Goal: Information Seeking & Learning: Understand process/instructions

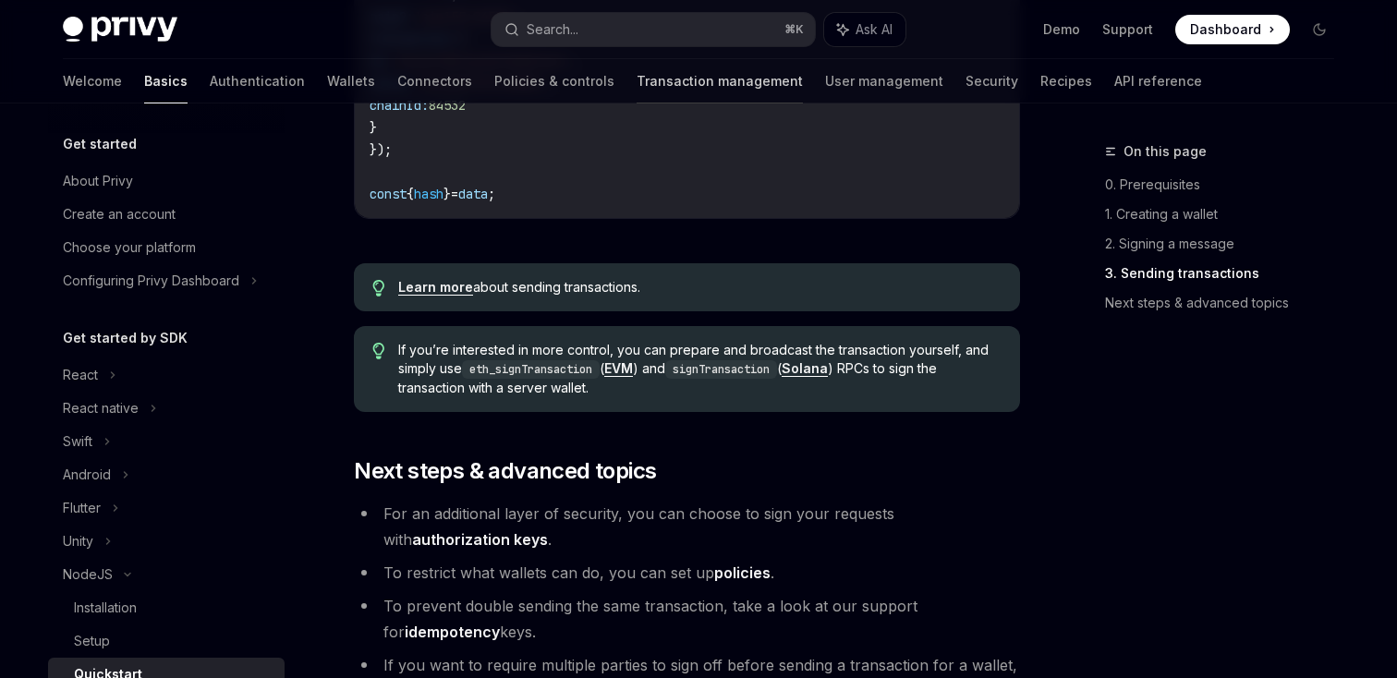
scroll to position [284, 0]
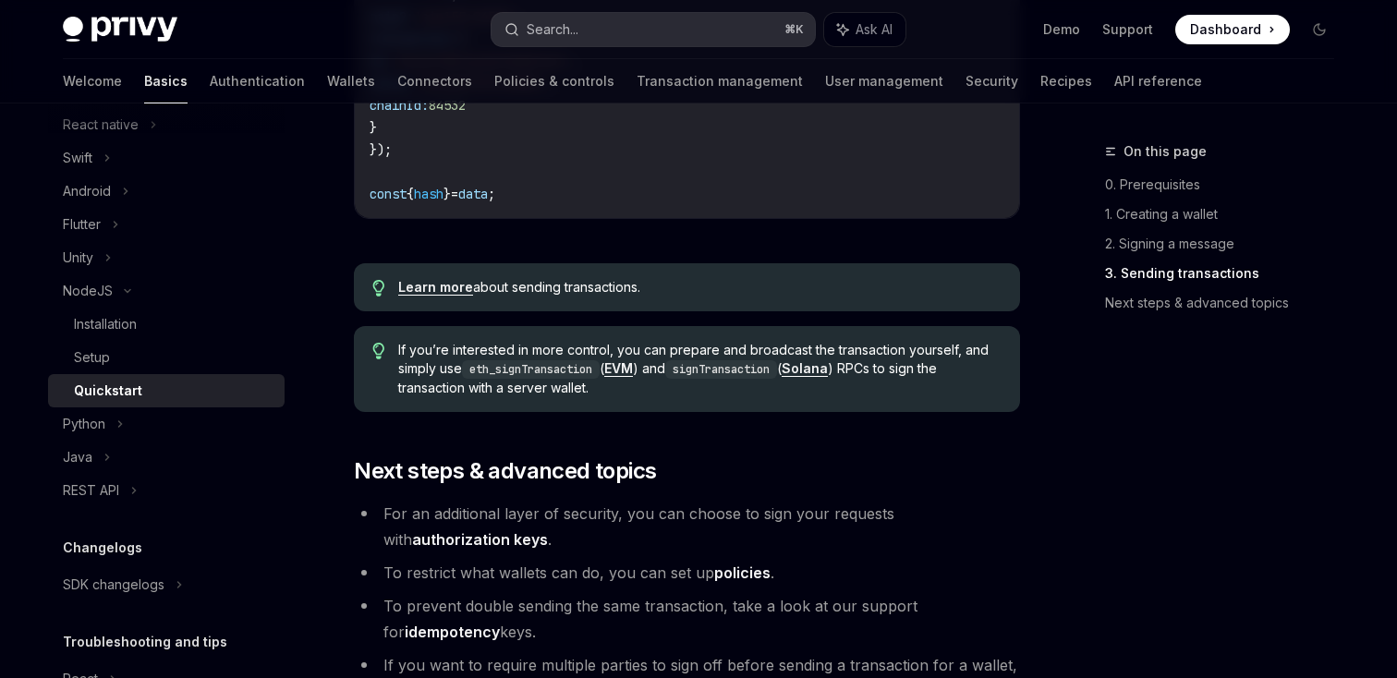
click at [627, 38] on button "Search... ⌘ K" at bounding box center [652, 29] width 323 height 33
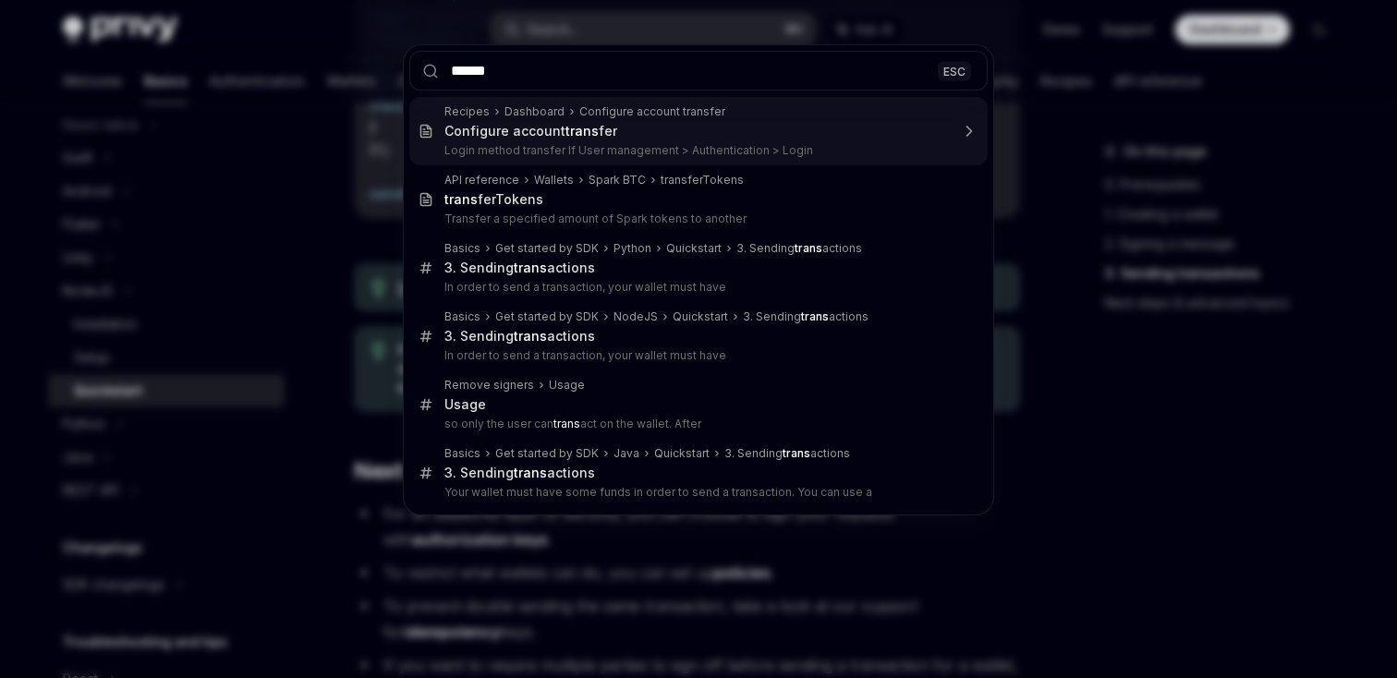
type input "*******"
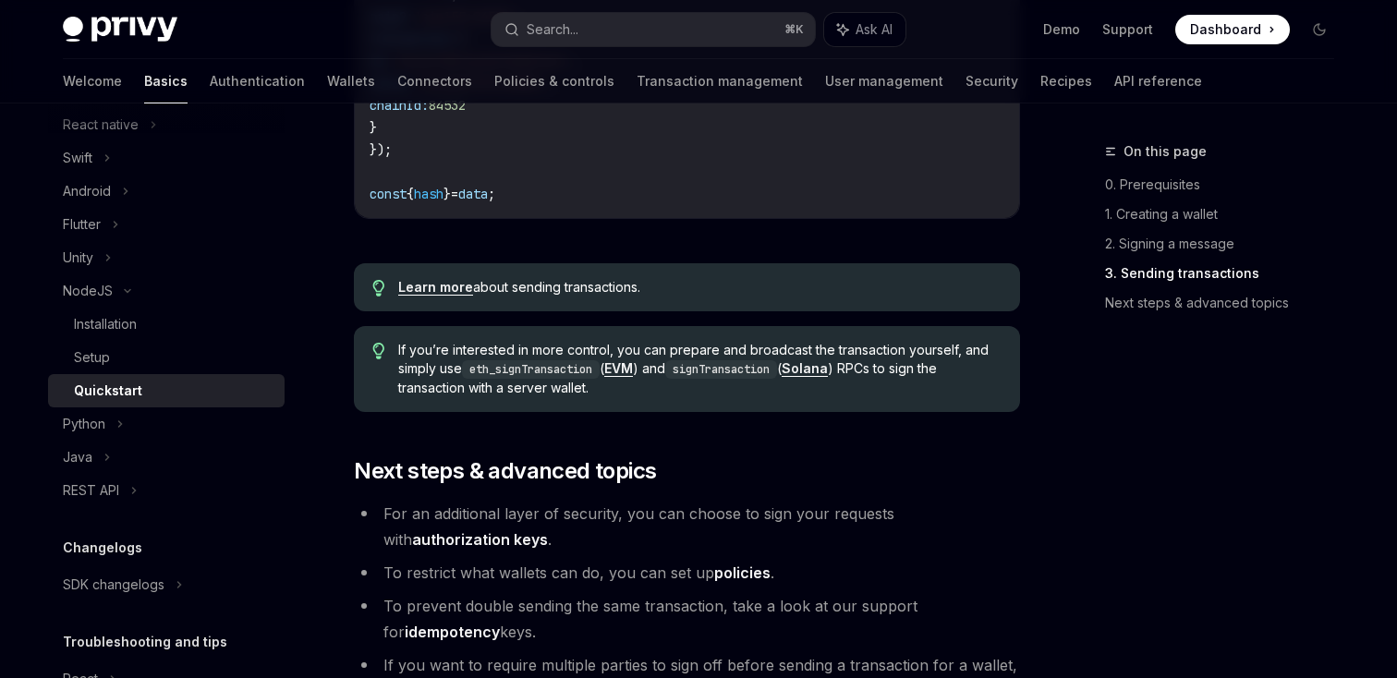
scroll to position [1166, 0]
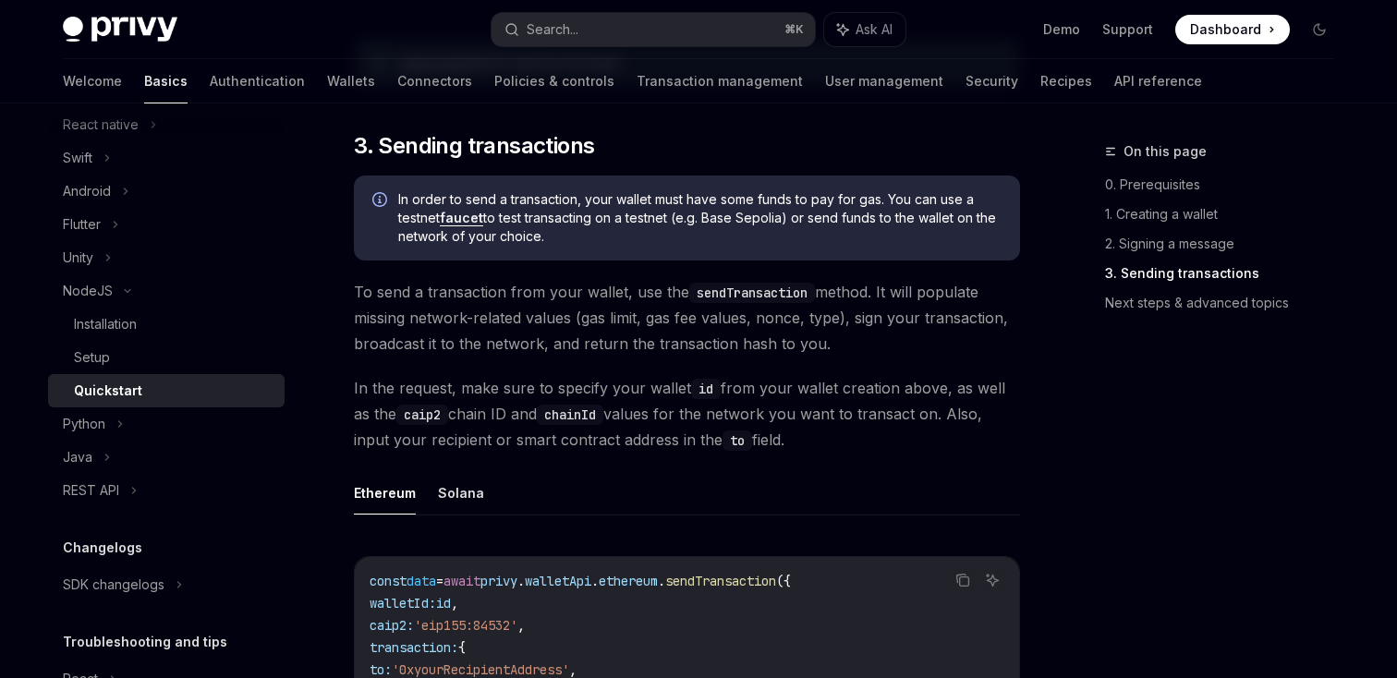
type textarea "*"
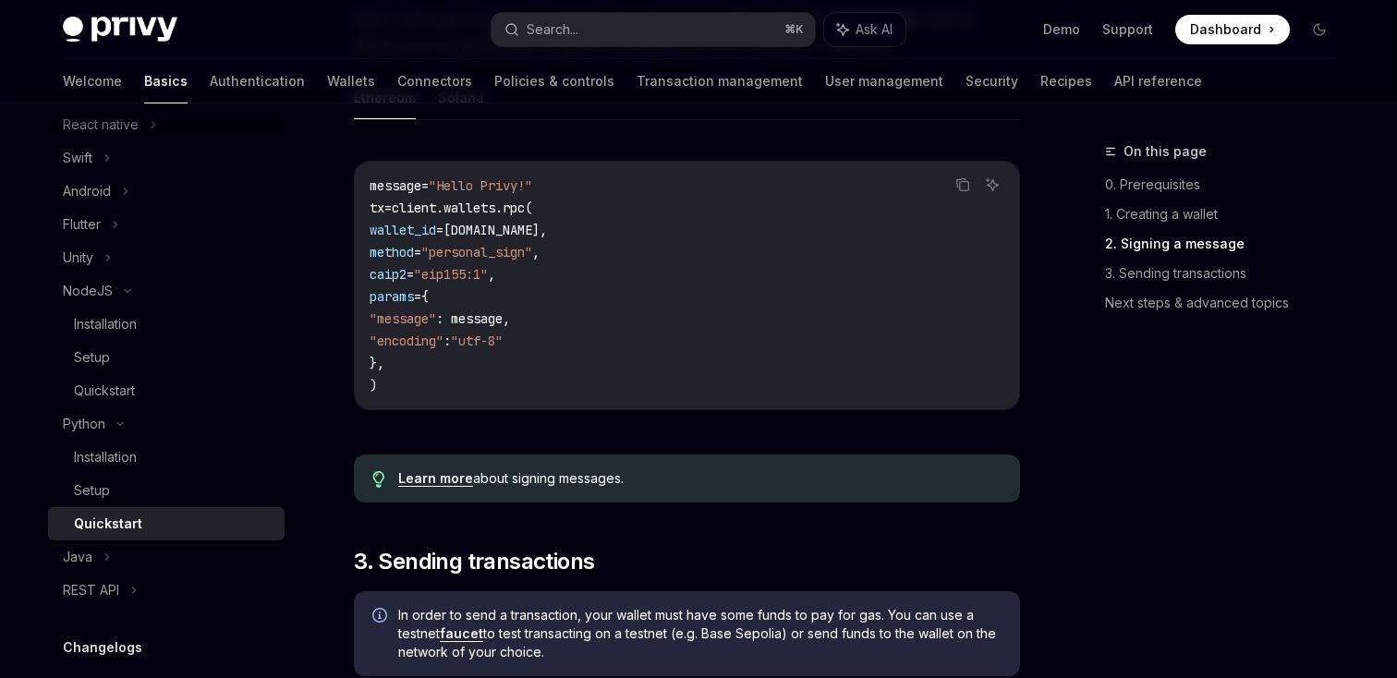
scroll to position [768, 0]
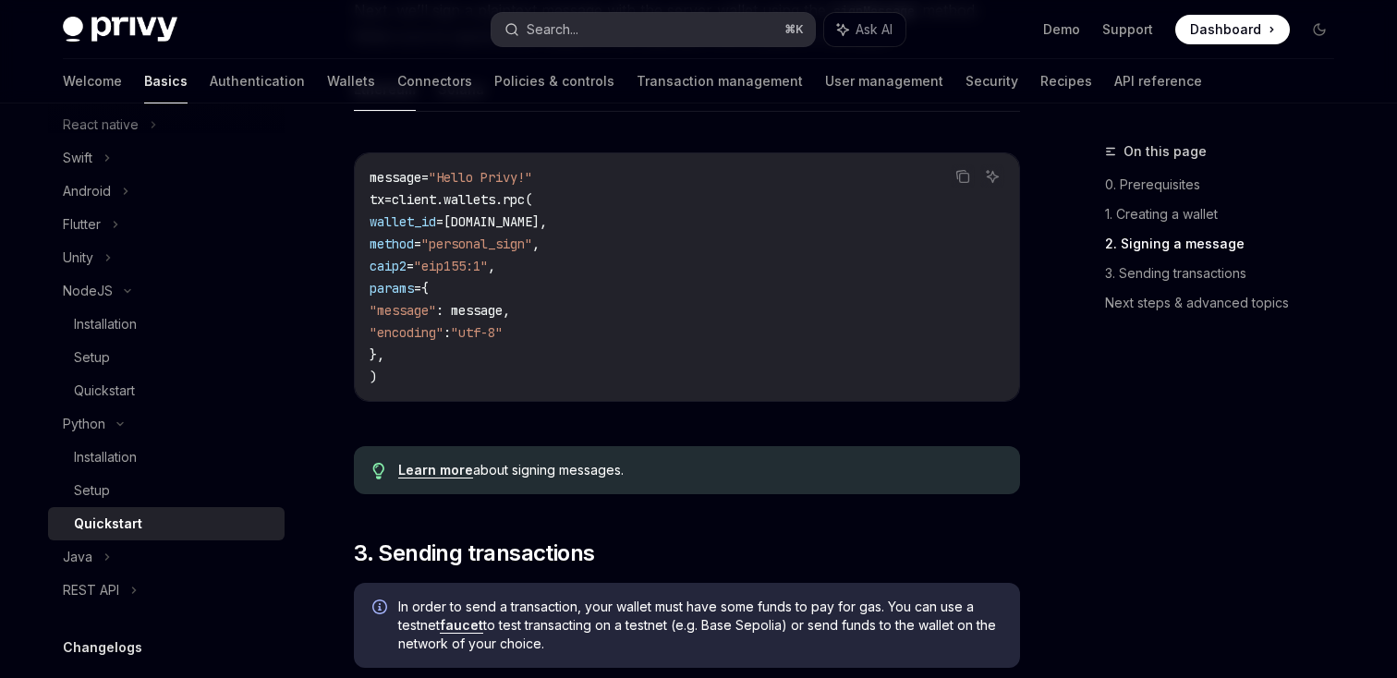
click at [596, 28] on button "Search... ⌘ K" at bounding box center [652, 29] width 323 height 33
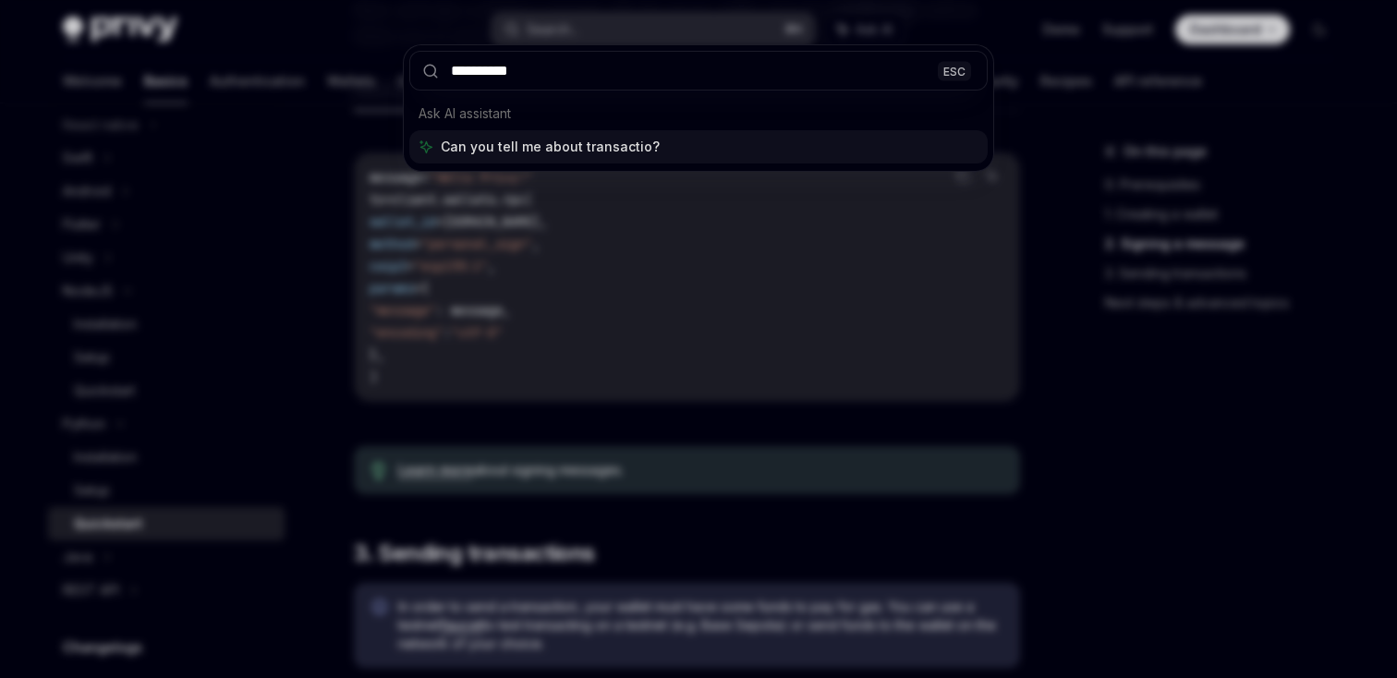
type input "**********"
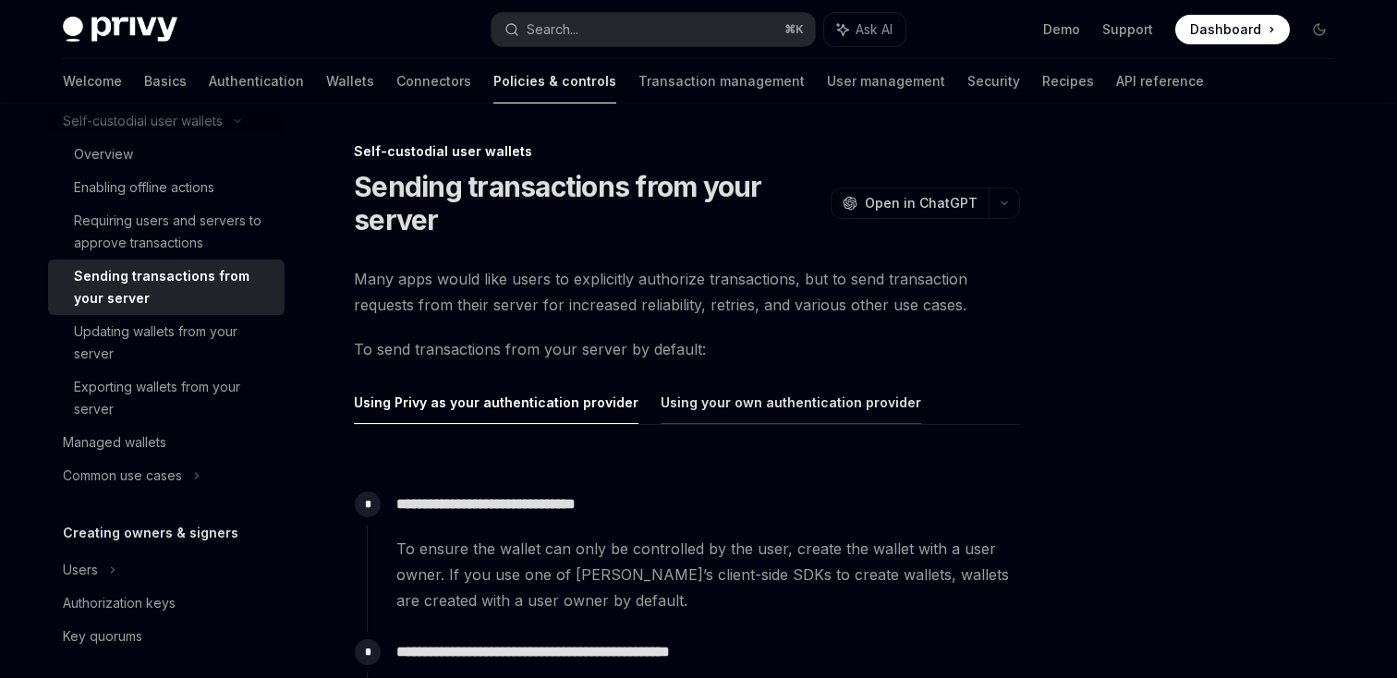
click at [733, 415] on button "Using your own authentication provider" at bounding box center [790, 402] width 260 height 43
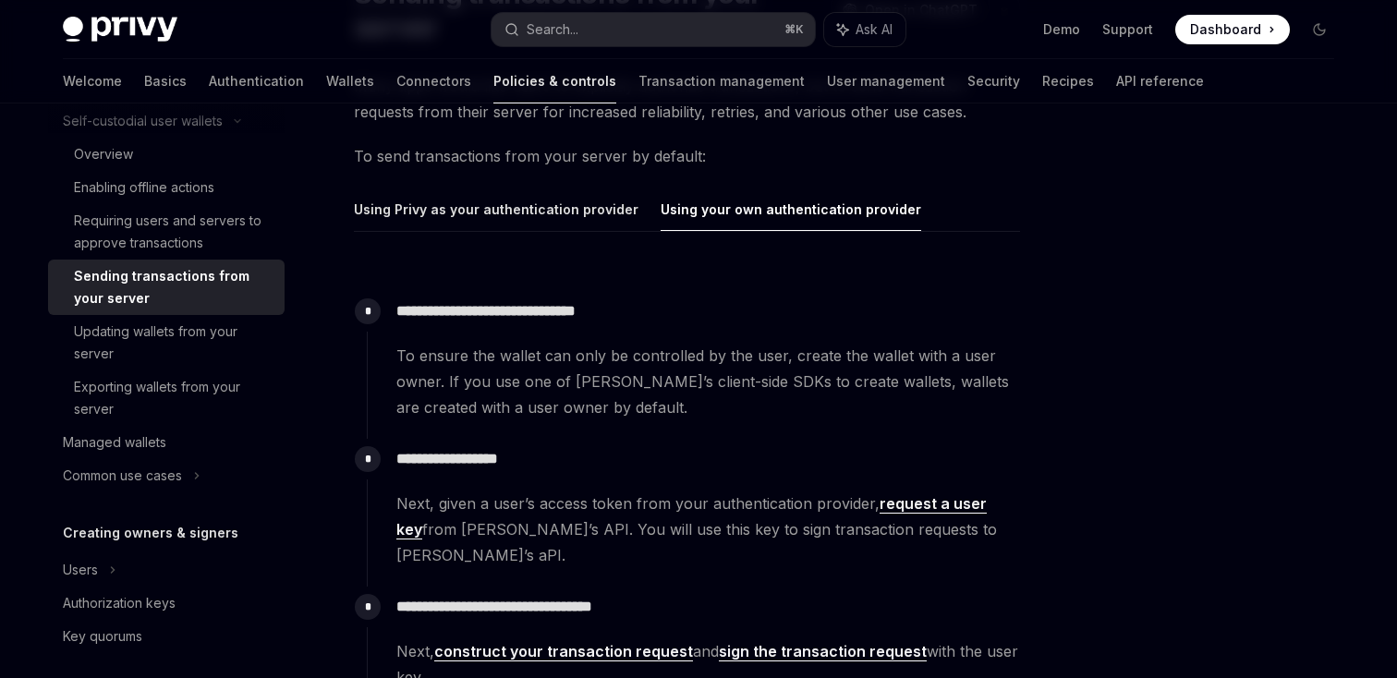
scroll to position [196, 0]
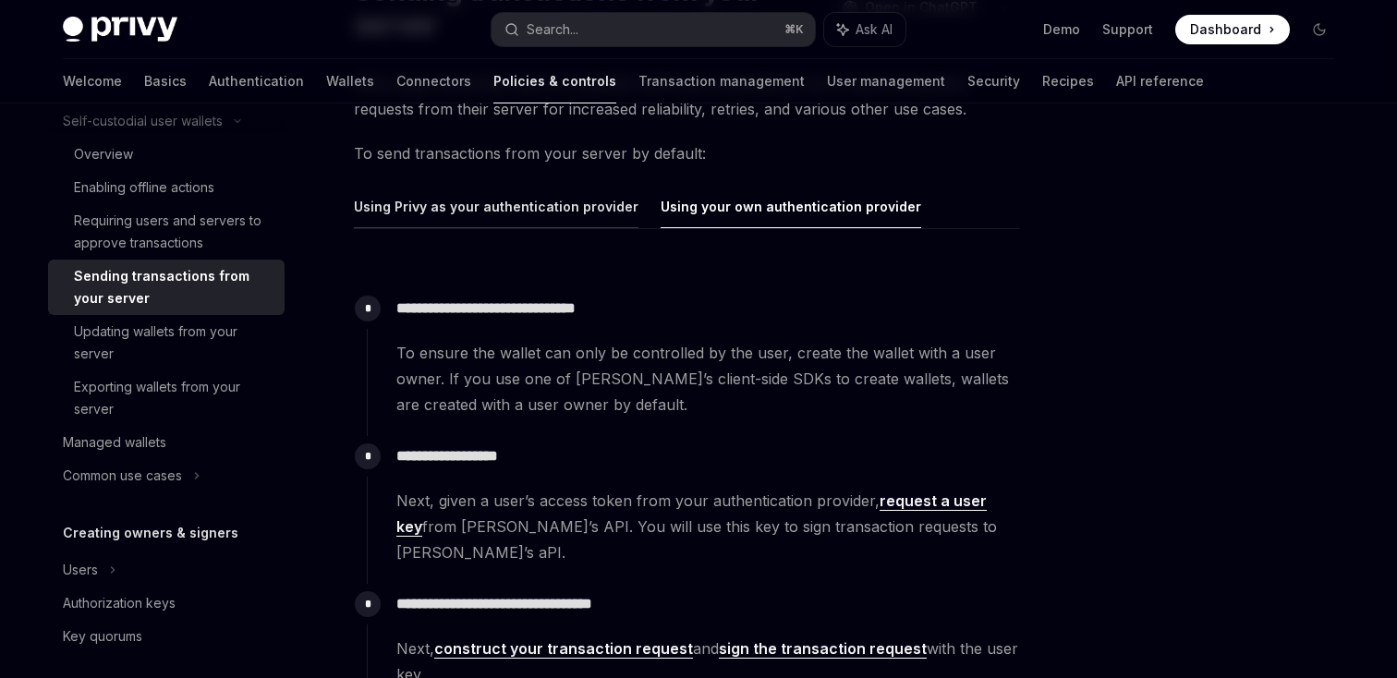
click at [526, 211] on button "Using Privy as your authentication provider" at bounding box center [496, 206] width 285 height 43
type textarea "*"
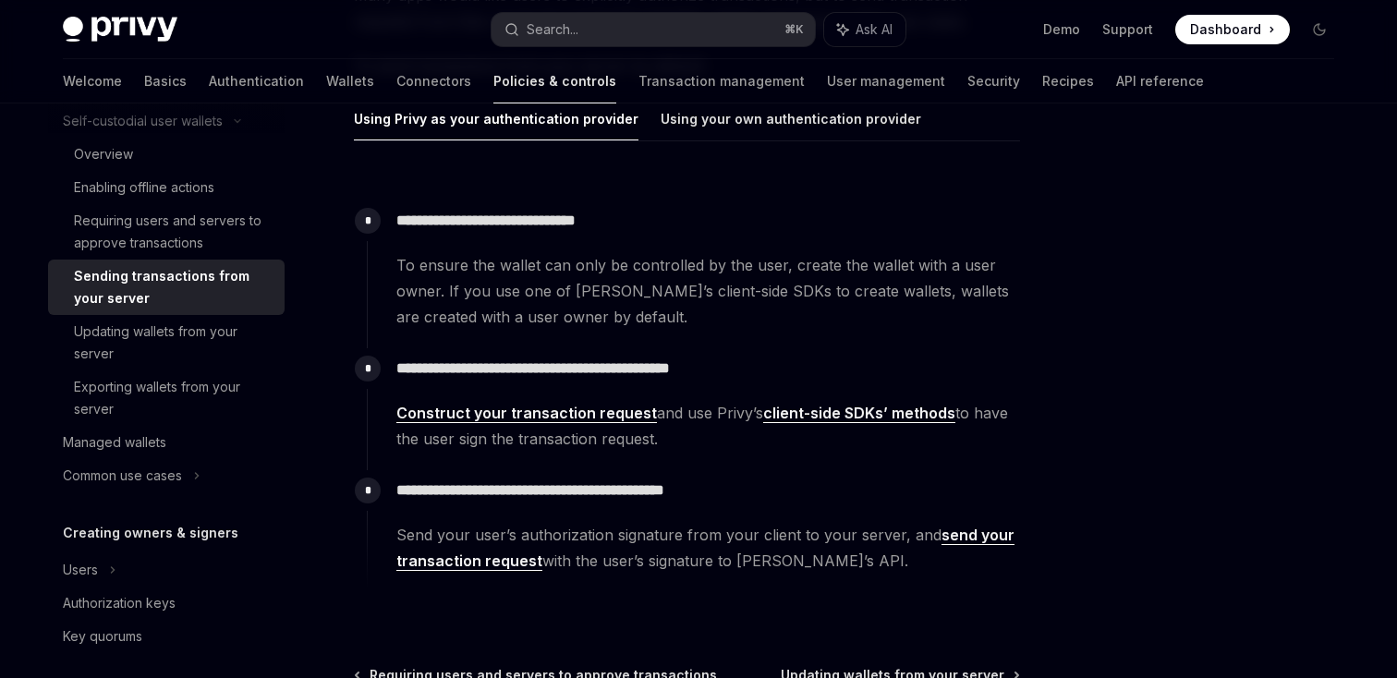
scroll to position [285, 0]
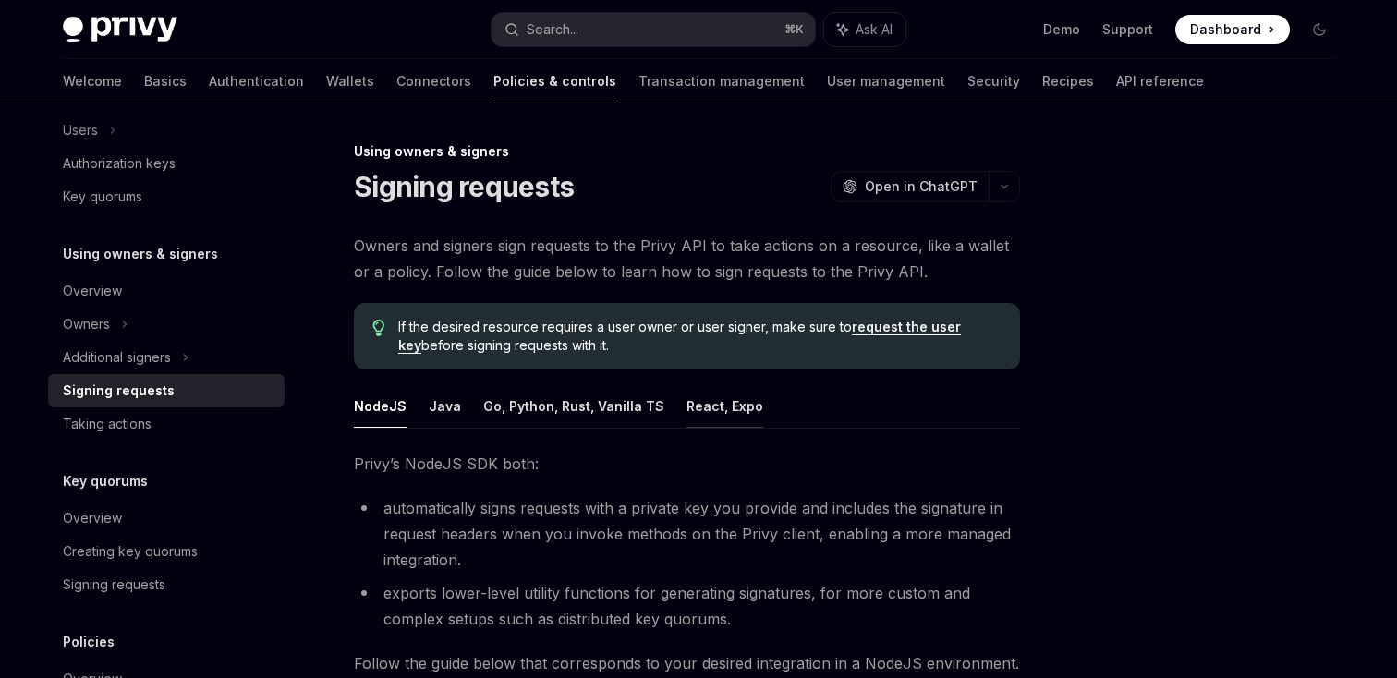
click at [709, 401] on button "React, Expo" at bounding box center [724, 405] width 77 height 43
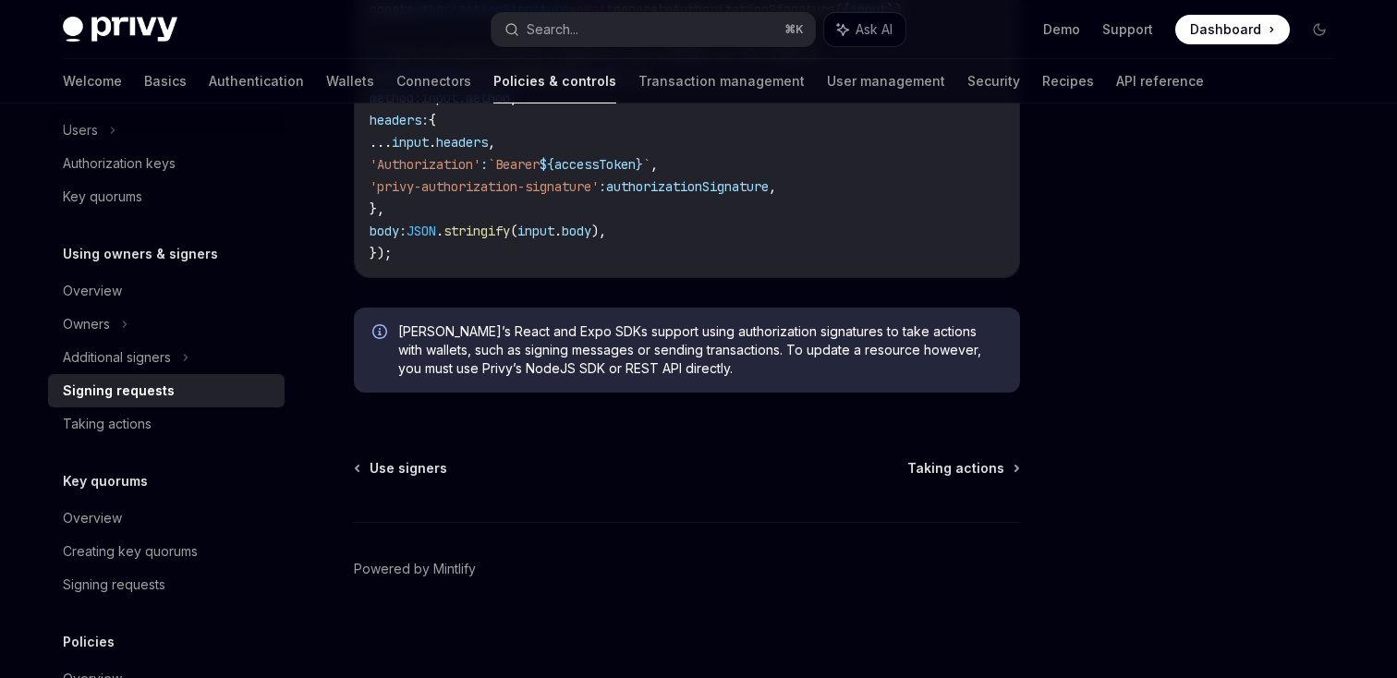
scroll to position [1228, 0]
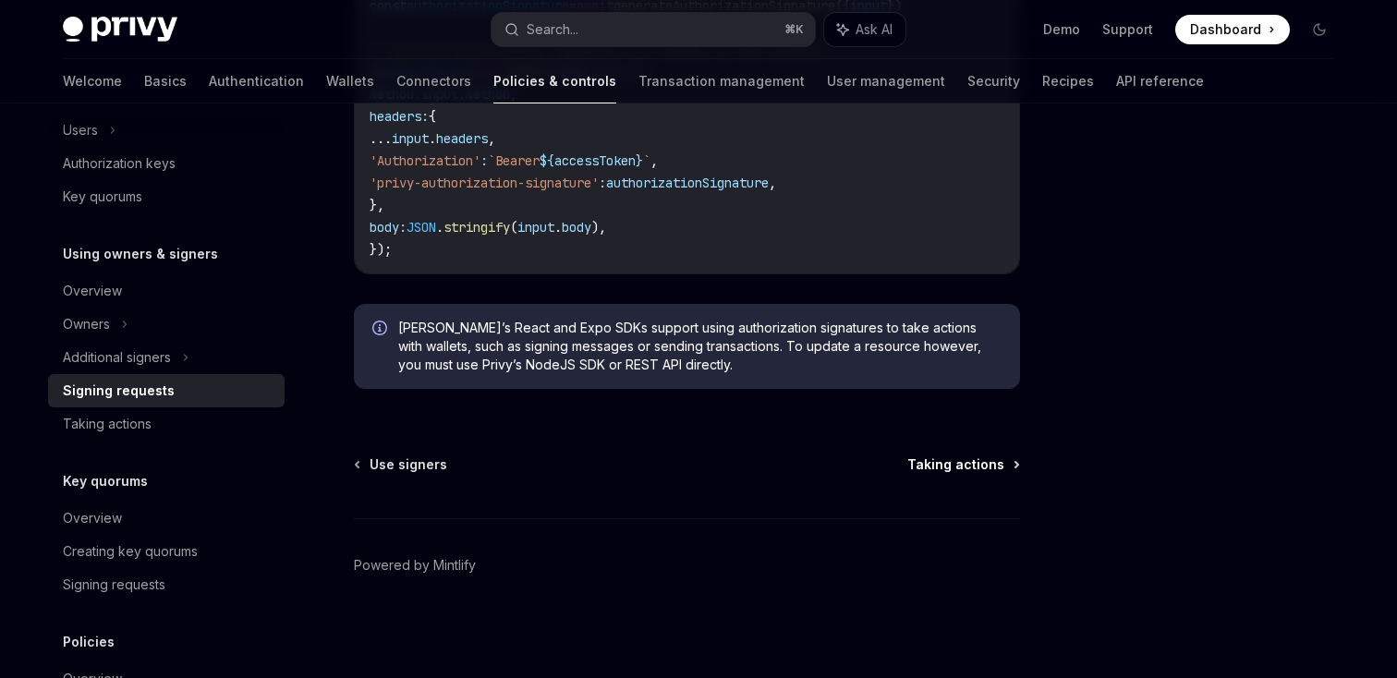
click at [975, 466] on span "Taking actions" at bounding box center [955, 464] width 97 height 18
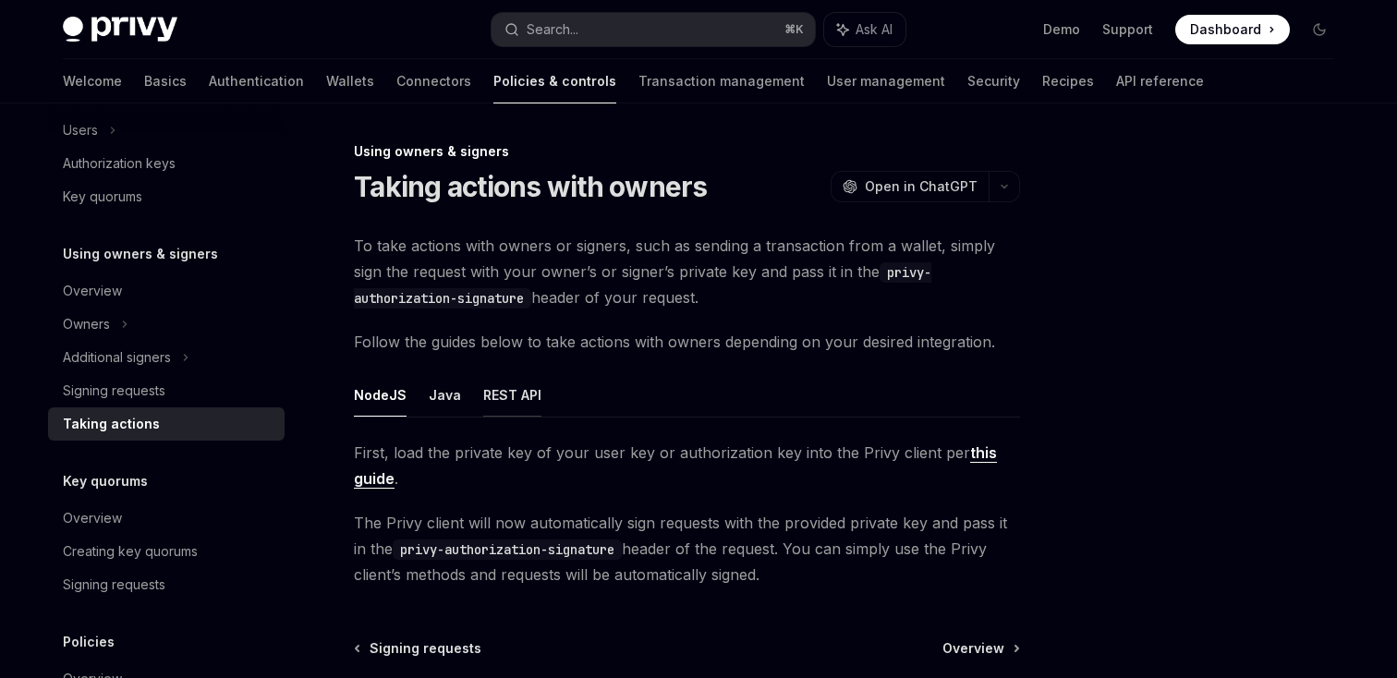
click at [527, 395] on button "REST API" at bounding box center [512, 394] width 58 height 43
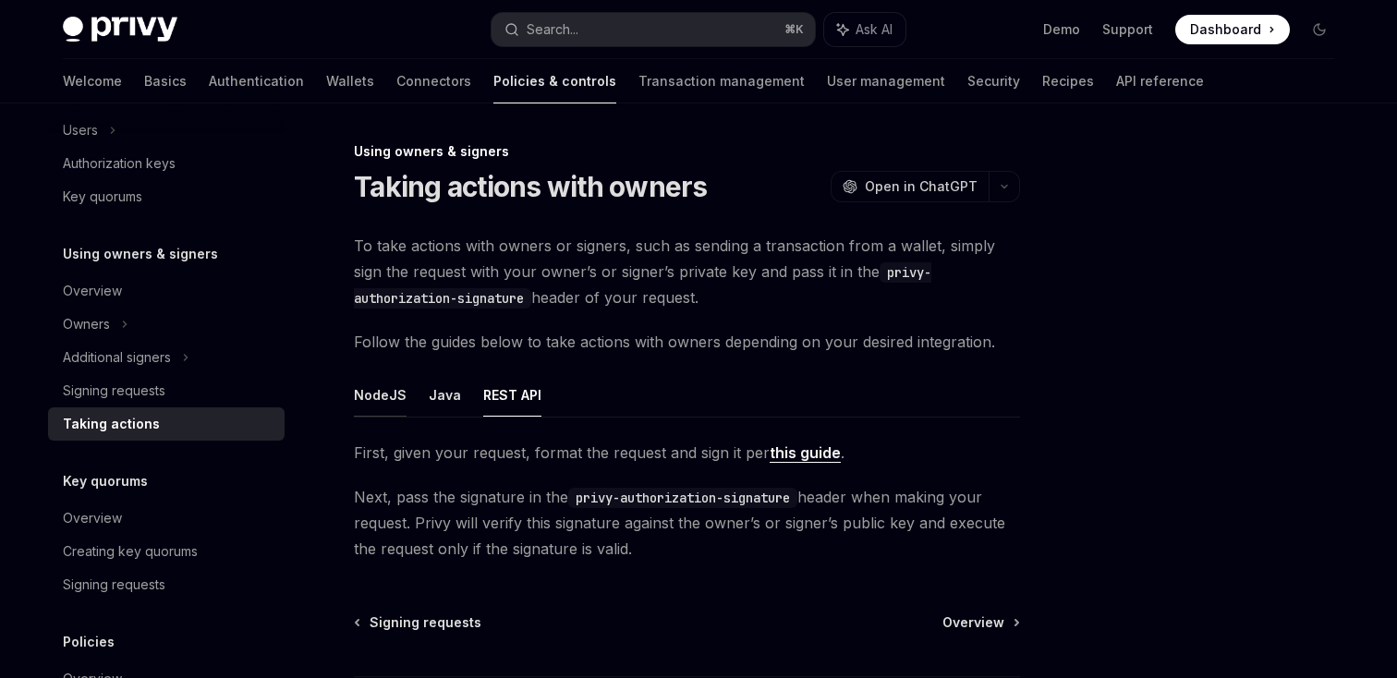
click at [381, 389] on button "NodeJS" at bounding box center [380, 394] width 53 height 43
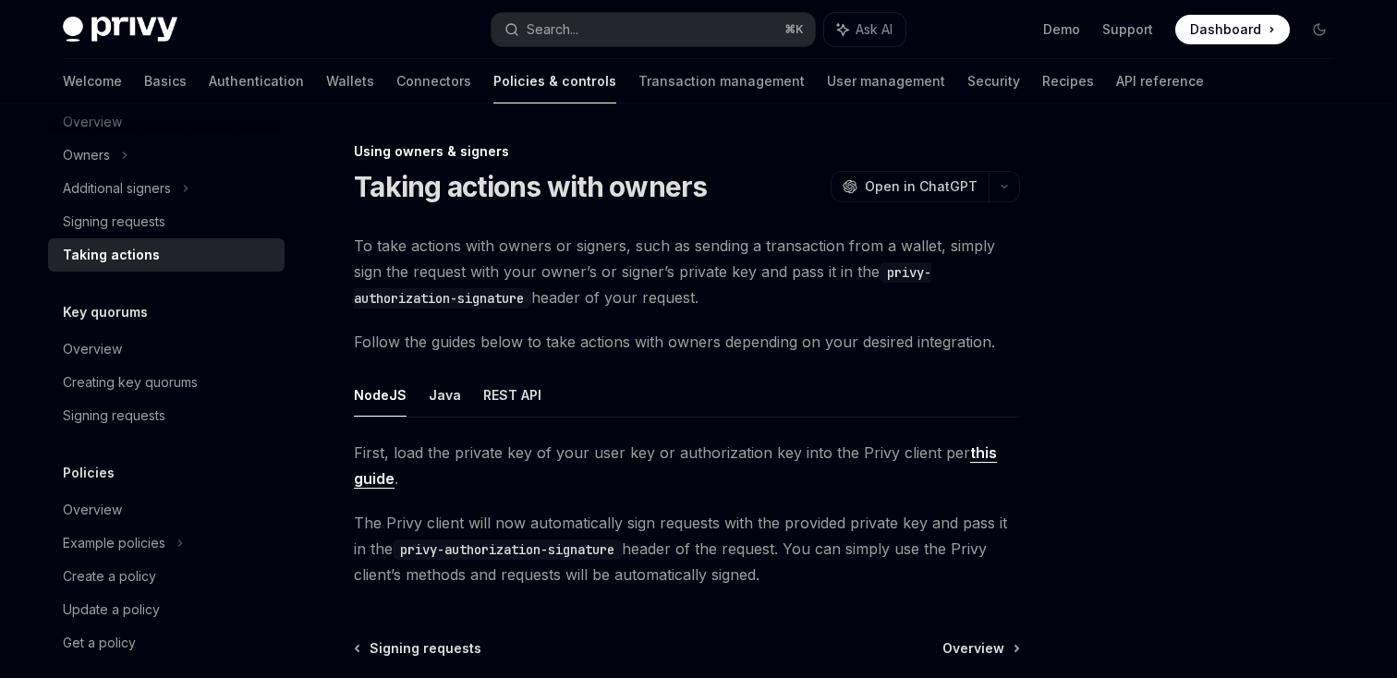
scroll to position [623, 0]
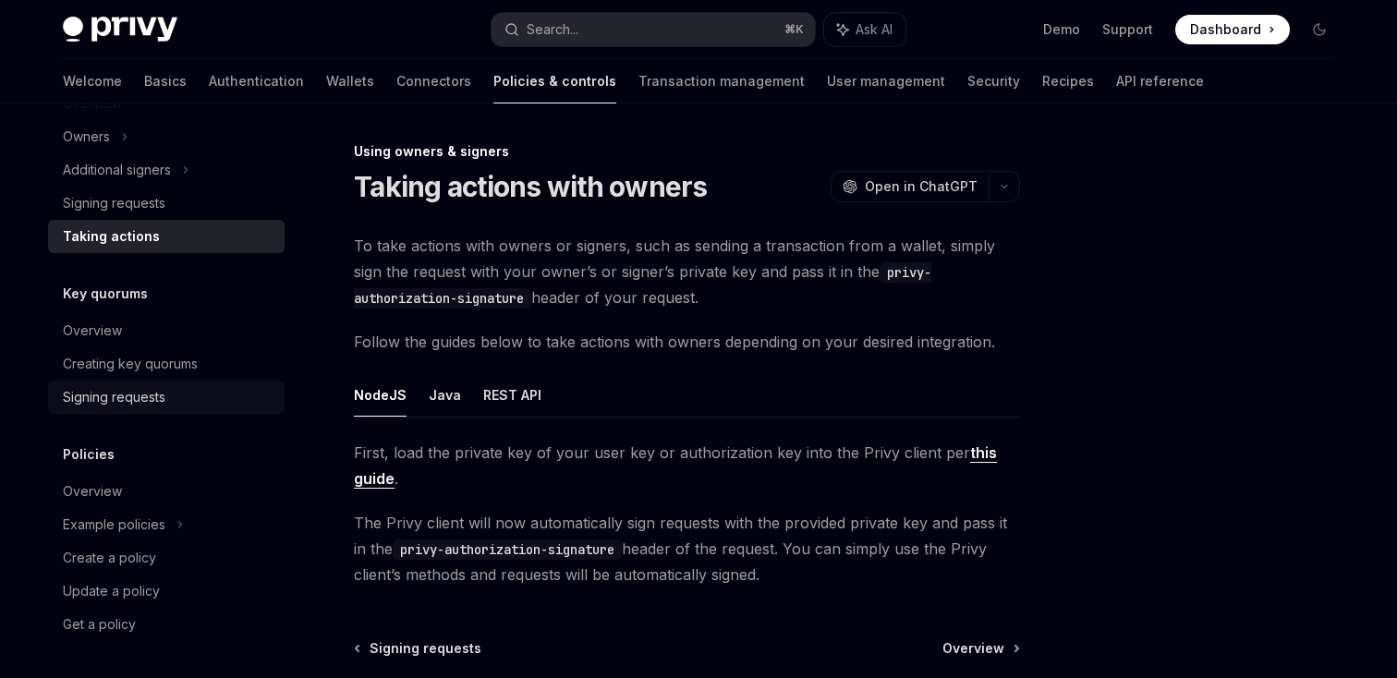
click at [151, 397] on div "Signing requests" at bounding box center [114, 397] width 103 height 22
type textarea "*"
